Goal: Check status

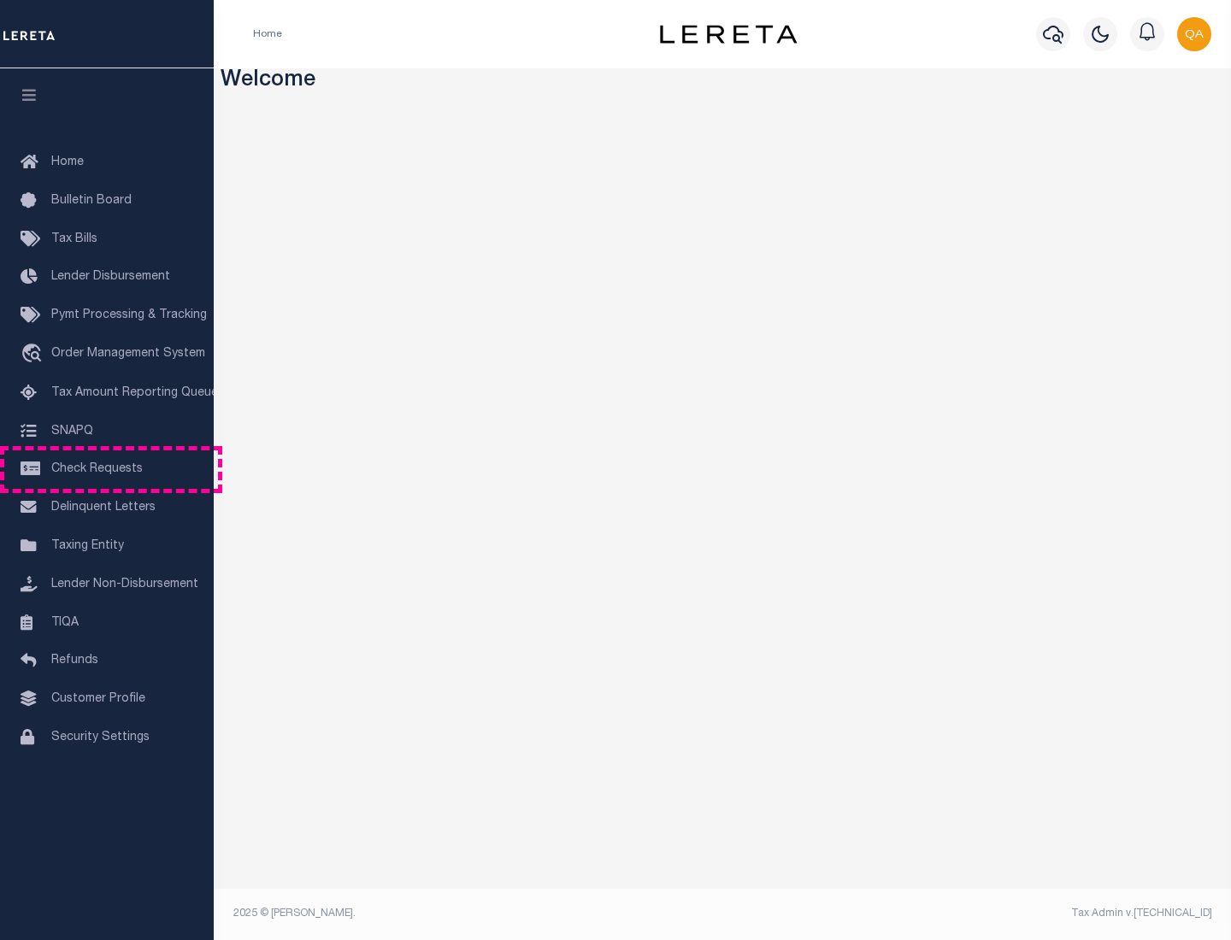
click at [107, 469] on span "Check Requests" at bounding box center [96, 469] width 91 height 12
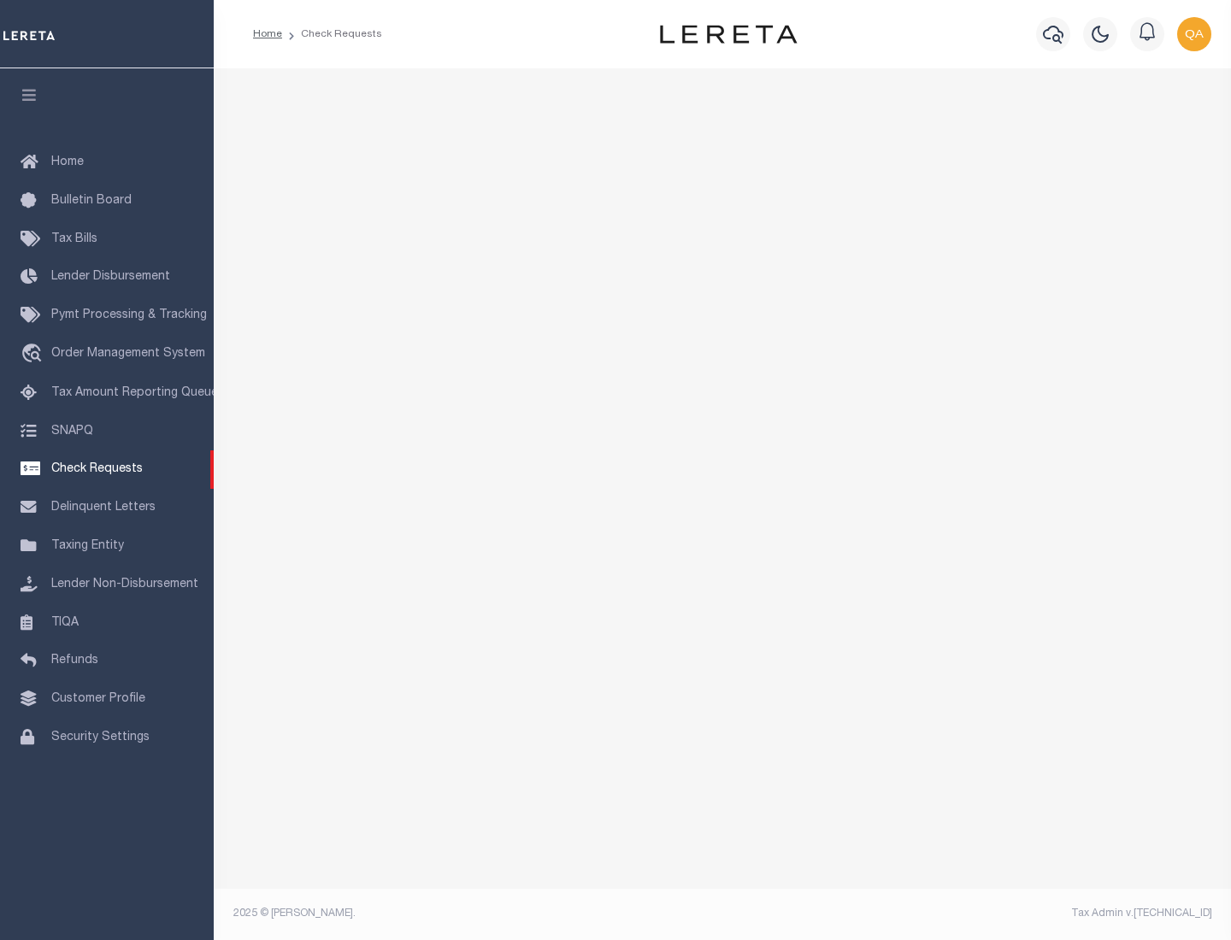
select select "50"
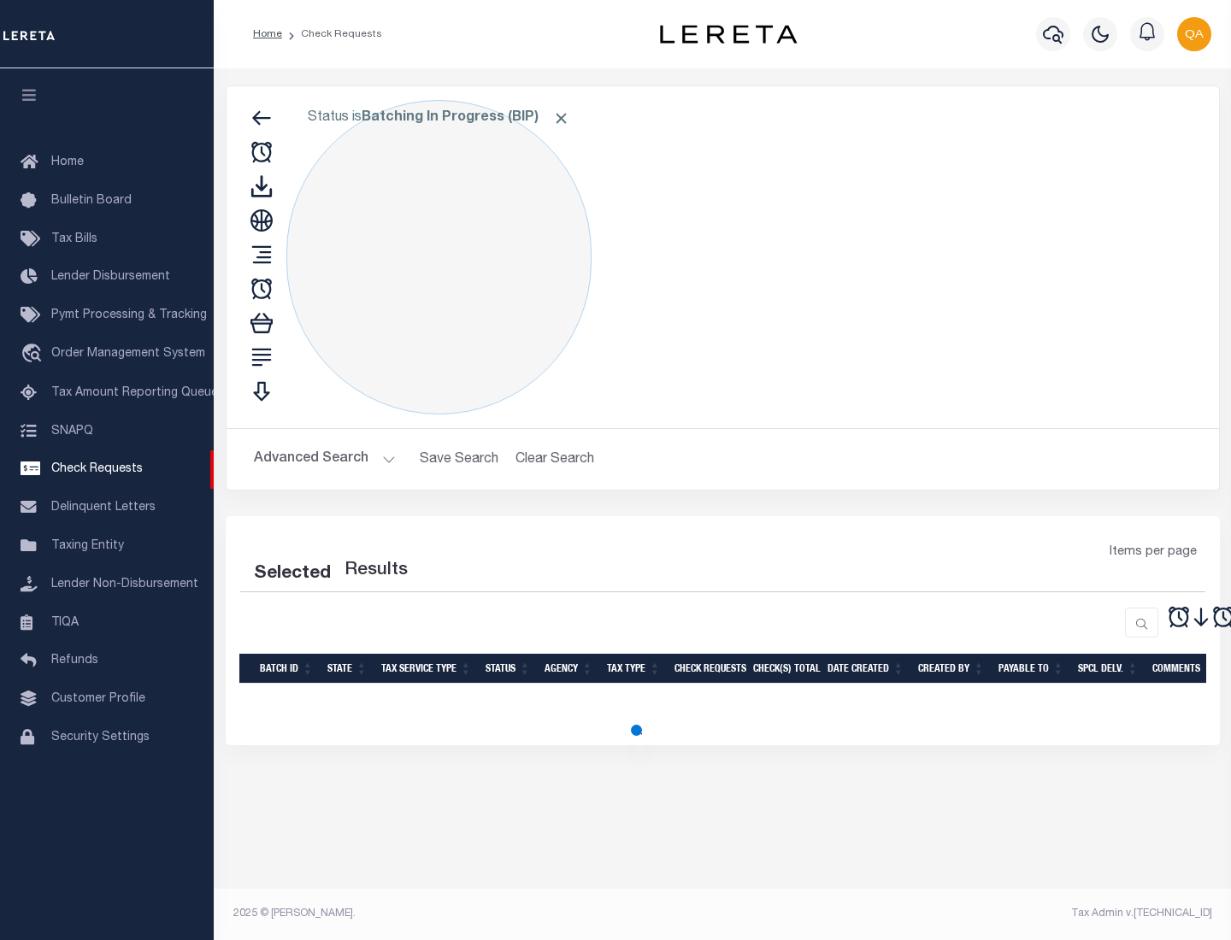
select select "50"
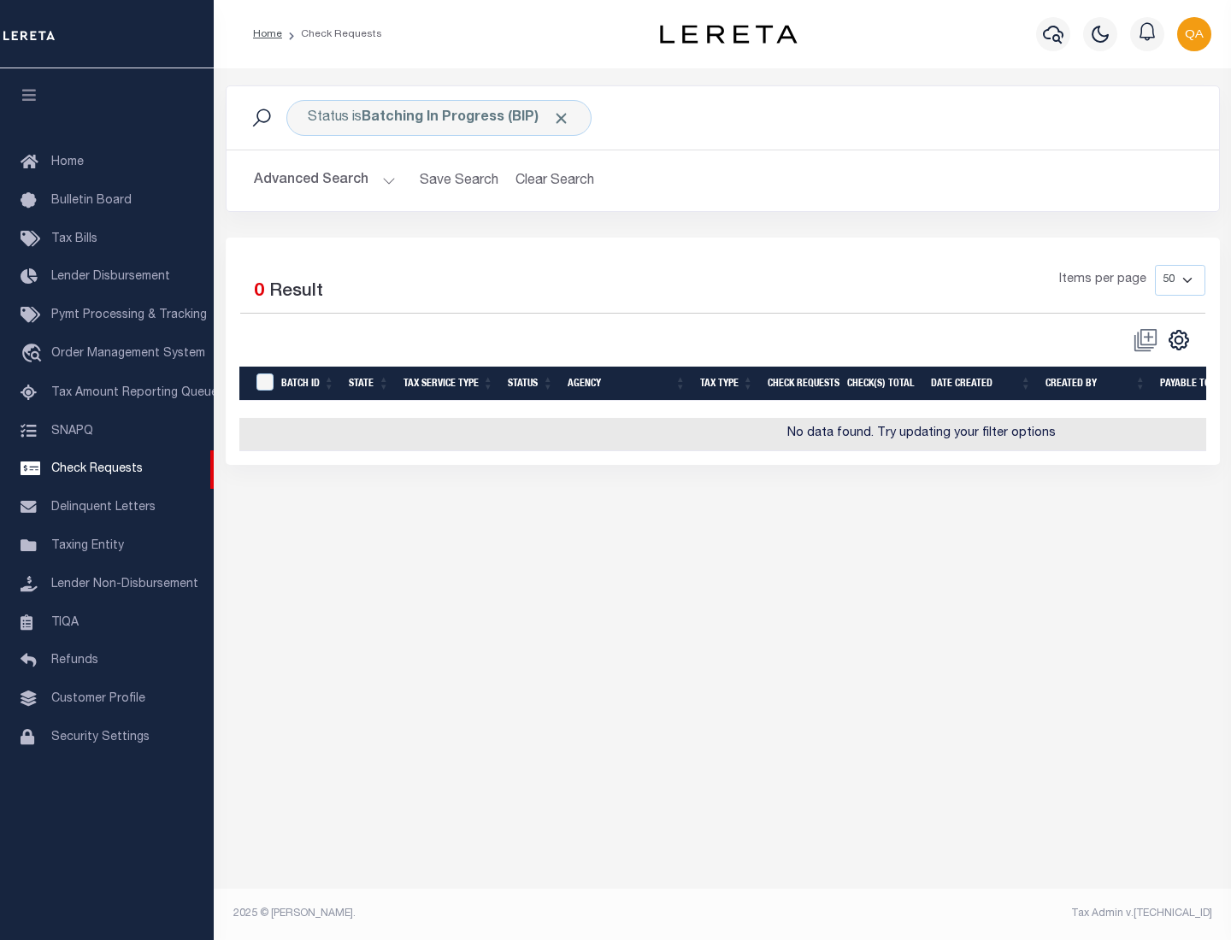
click at [562, 118] on span "Click to Remove" at bounding box center [561, 118] width 18 height 18
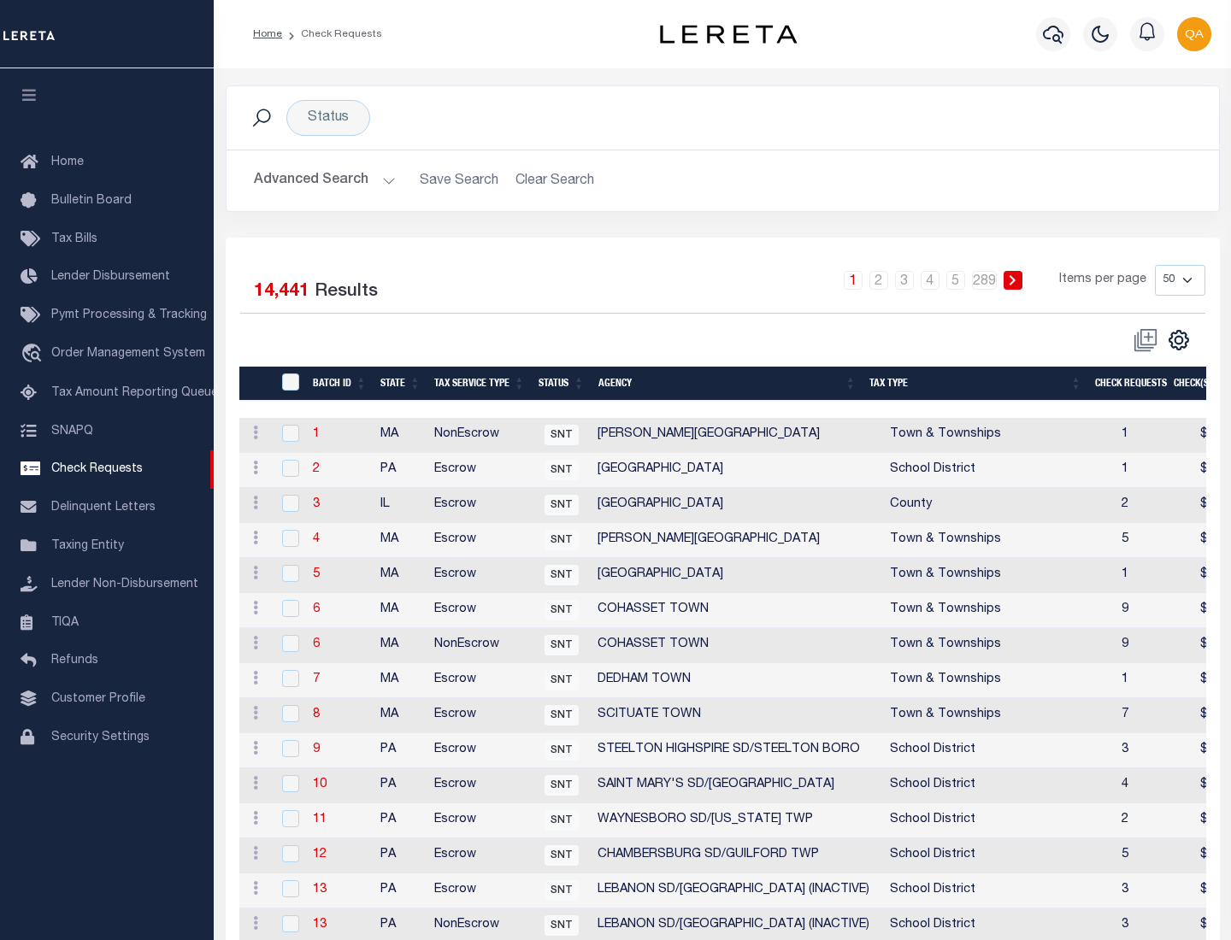
scroll to position [824, 0]
